Goal: Transaction & Acquisition: Book appointment/travel/reservation

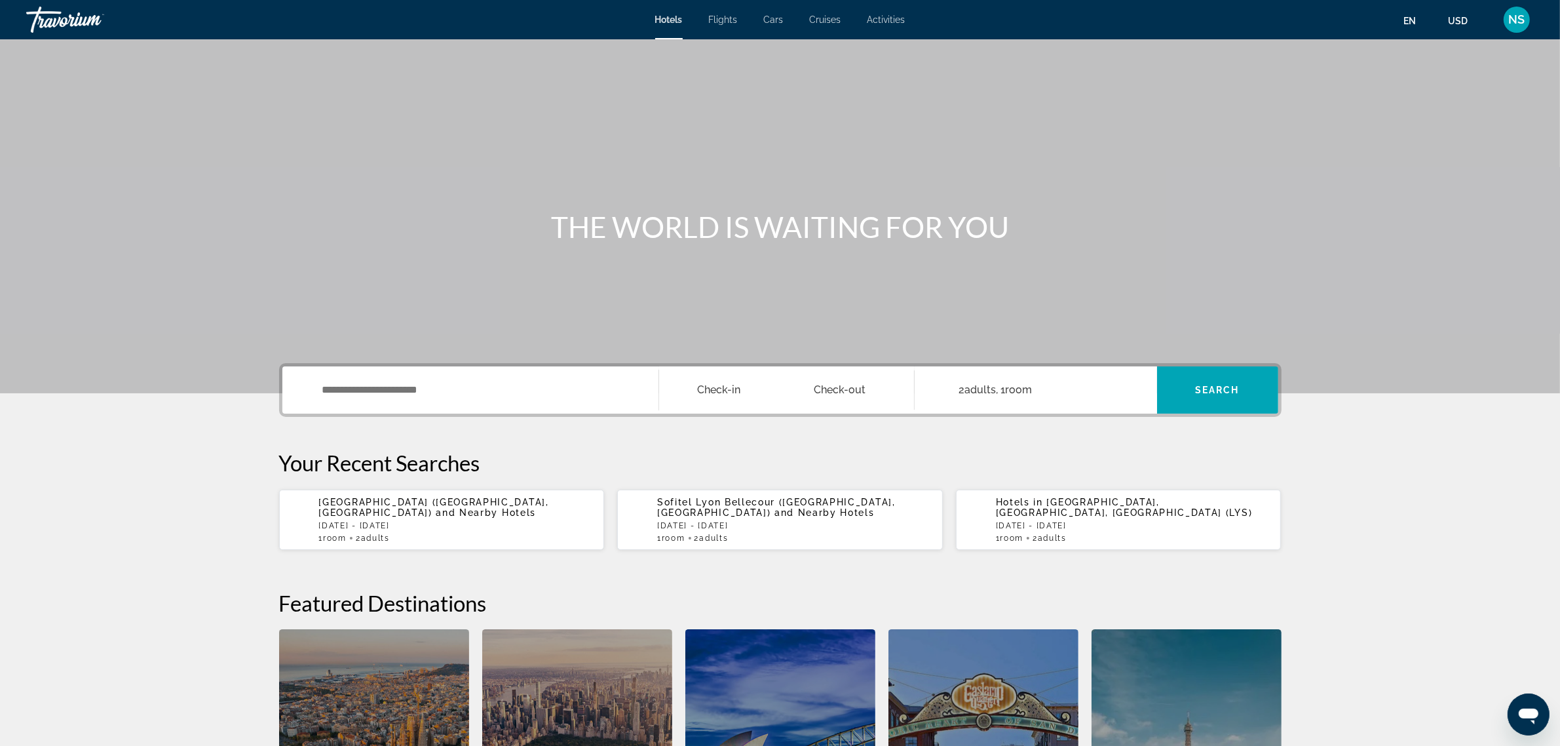
click at [468, 522] on p "[DATE] - [DATE]" at bounding box center [456, 525] width 275 height 9
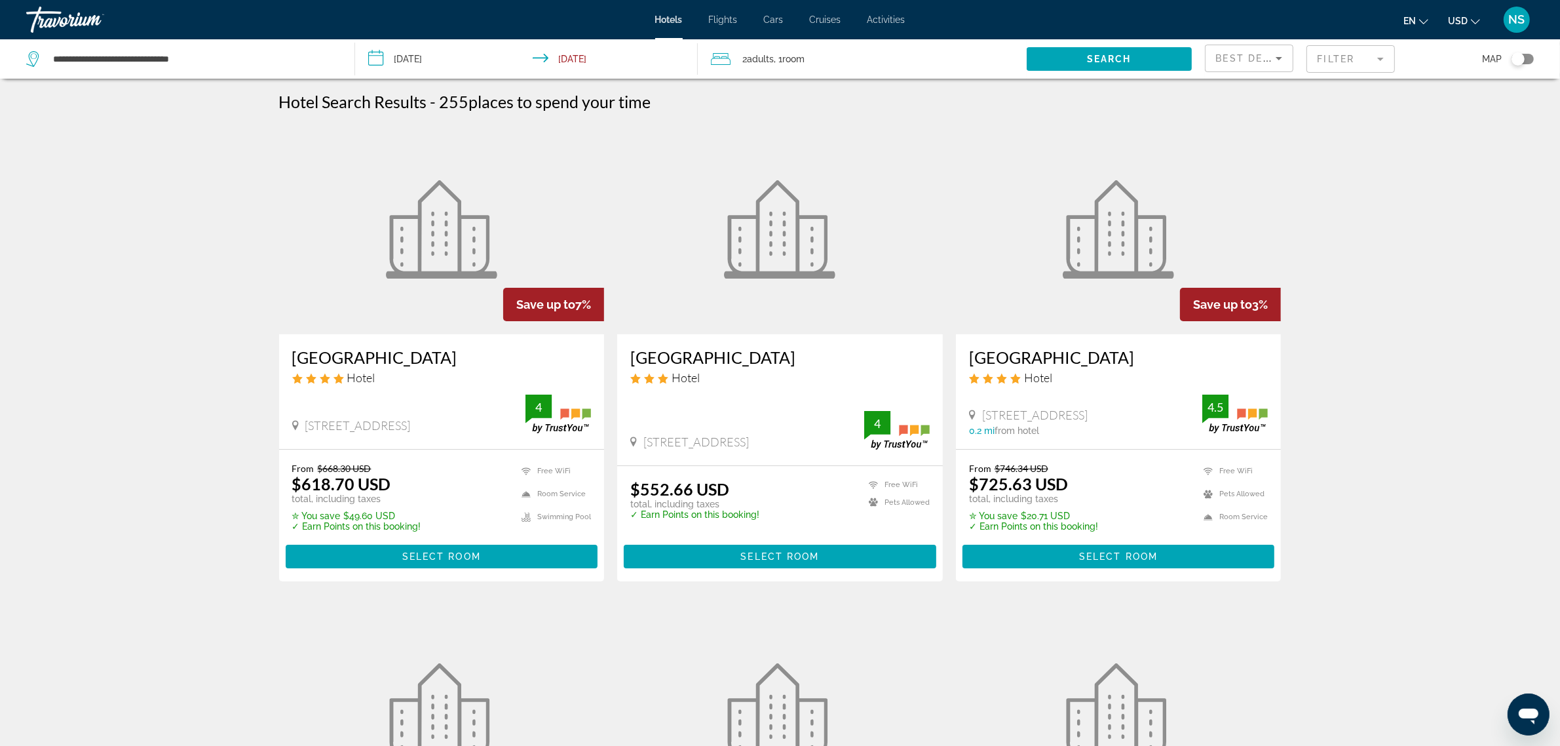
click at [405, 438] on div "[GEOGRAPHIC_DATA] Hotel [STREET_ADDRESS] 0 mi from [GEOGRAPHIC_DATA]" at bounding box center [442, 391] width 326 height 115
click at [446, 560] on span "Select Room" at bounding box center [441, 556] width 79 height 10
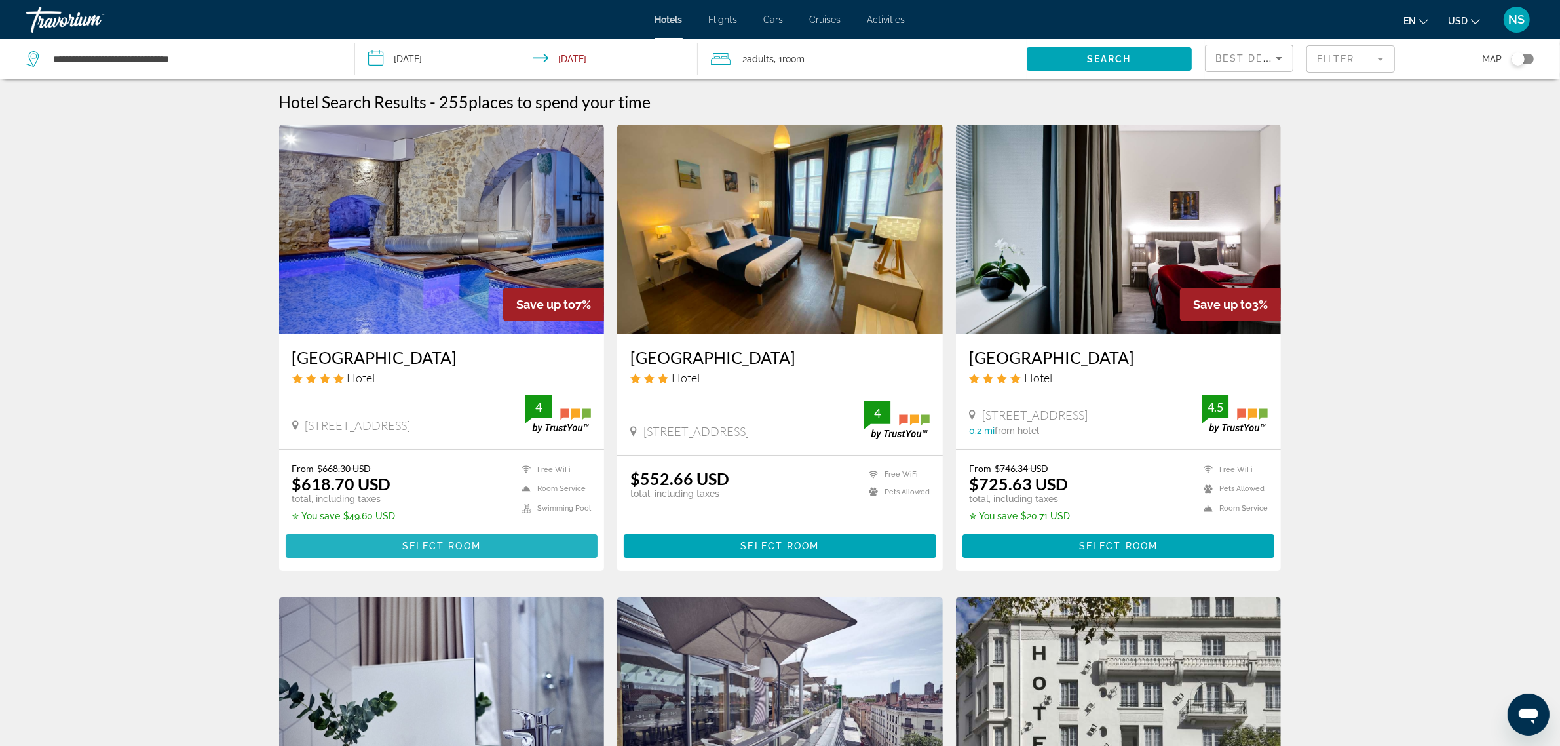
click at [404, 545] on span "Select Room" at bounding box center [441, 546] width 79 height 10
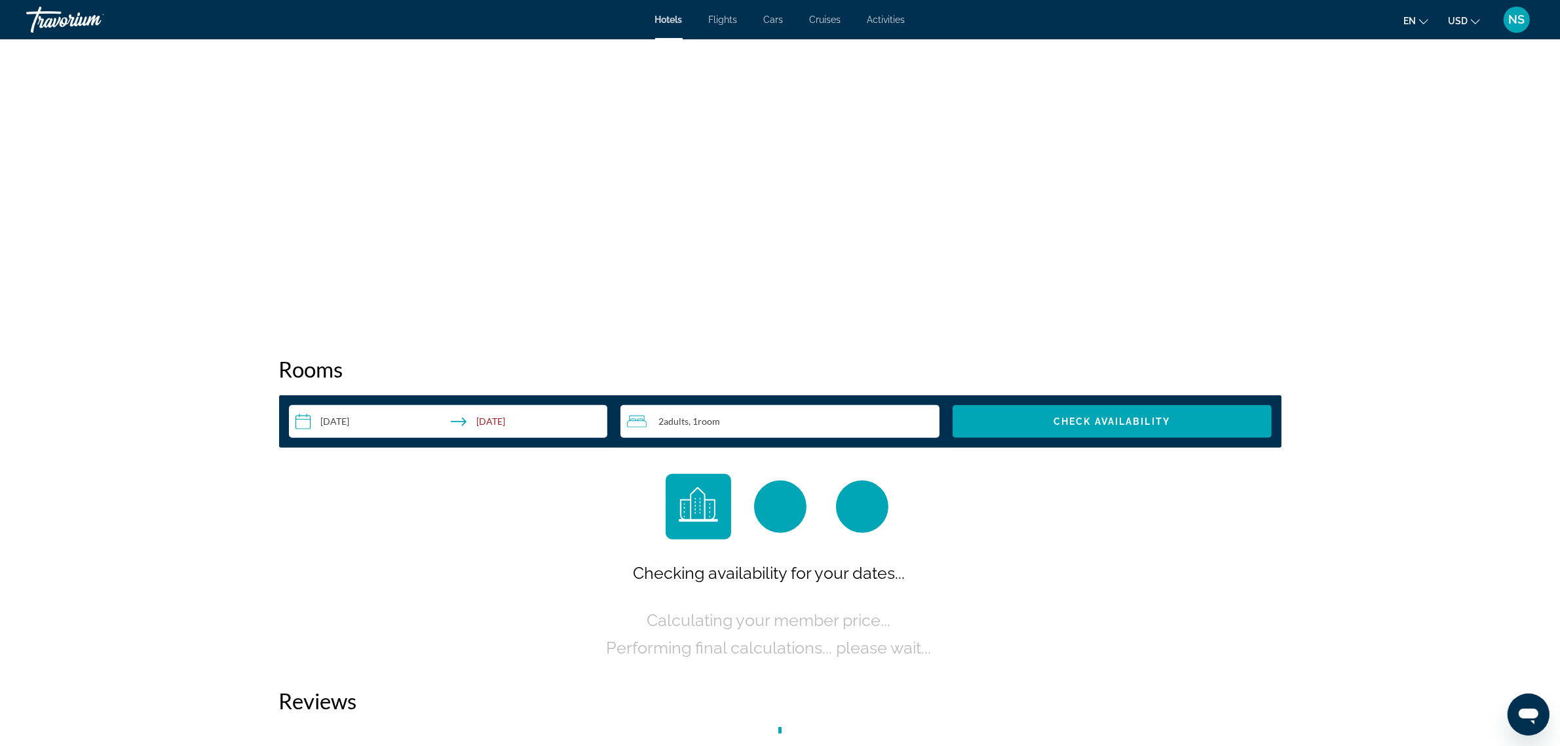
scroll to position [1614, 0]
